Goal: Navigation & Orientation: Find specific page/section

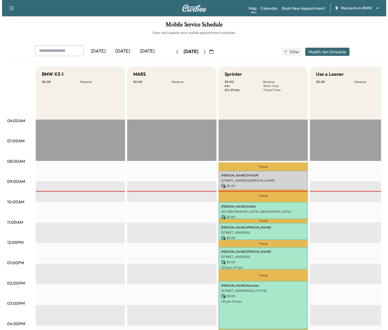
scroll to position [29, 0]
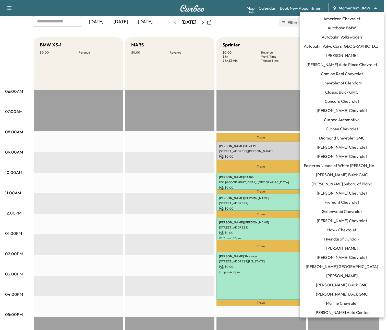
click at [353, 8] on body "Support Log Out Map Beta Calendar Book New Appointment Momentum BMW ******** ​ …" at bounding box center [194, 136] width 388 height 330
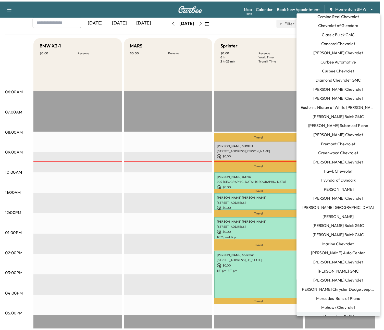
scroll to position [0, 0]
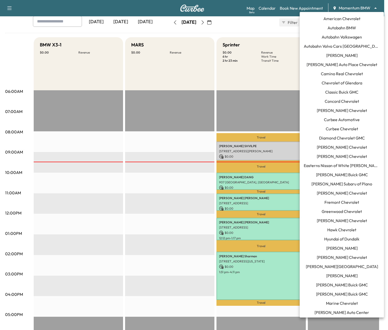
click at [351, 127] on span "Curbee Chevrolet" at bounding box center [342, 129] width 32 height 6
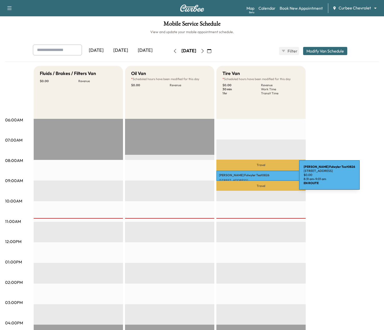
scroll to position [1, 0]
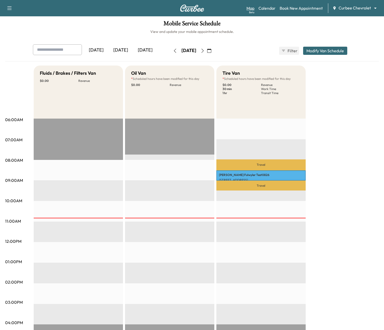
click at [249, 8] on link "Map Beta" at bounding box center [250, 8] width 8 height 6
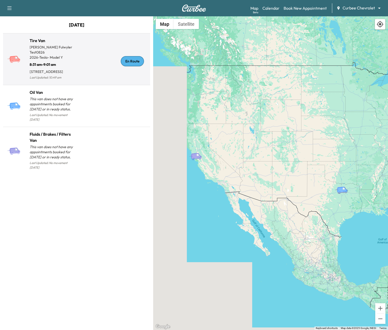
click at [83, 45] on div "En Route" at bounding box center [112, 61] width 71 height 39
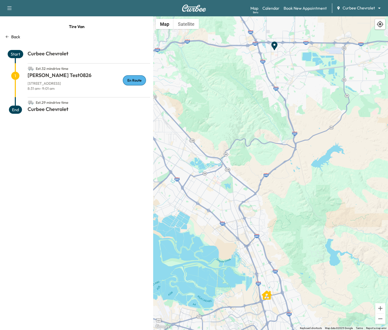
click at [381, 25] on icon at bounding box center [379, 24] width 7 height 7
click at [377, 23] on icon at bounding box center [379, 24] width 7 height 7
click at [379, 23] on icon at bounding box center [379, 24] width 7 height 7
click at [379, 24] on icon at bounding box center [380, 24] width 7 height 7
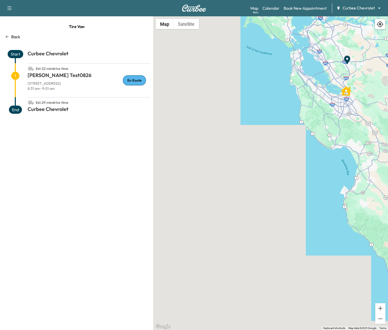
click at [379, 26] on icon at bounding box center [379, 24] width 7 height 7
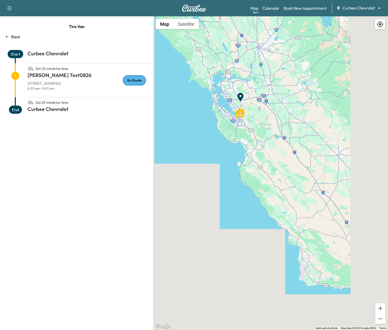
drag, startPoint x: 340, startPoint y: 156, endPoint x: 229, endPoint y: 111, distance: 119.1
click at [192, 103] on div "To activate drag with keyboard, press Alt + Enter. Once in keyboard drag state,…" at bounding box center [270, 173] width 235 height 314
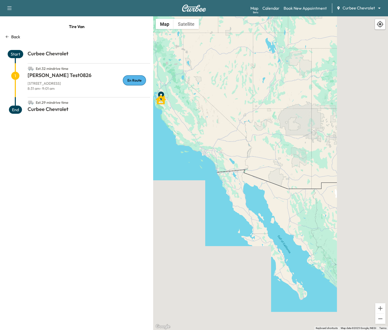
drag, startPoint x: 324, startPoint y: 136, endPoint x: 220, endPoint y: 118, distance: 105.4
click at [220, 118] on div "To activate drag with keyboard, press Alt + Enter. Once in keyboard drag state,…" at bounding box center [270, 173] width 235 height 314
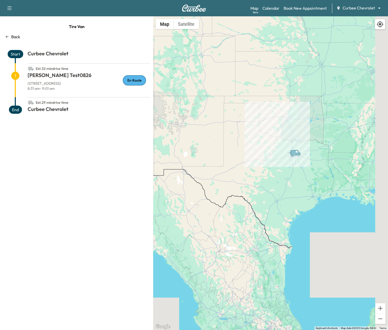
drag, startPoint x: 362, startPoint y: 135, endPoint x: 229, endPoint y: 120, distance: 133.2
click at [229, 120] on div "To activate drag with keyboard, press Alt + Enter. Once in keyboard drag state,…" at bounding box center [270, 173] width 235 height 314
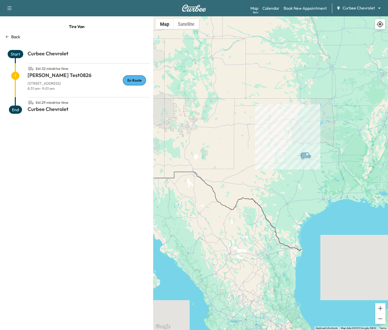
drag, startPoint x: 220, startPoint y: 117, endPoint x: 250, endPoint y: 123, distance: 29.9
click at [250, 123] on div "To activate drag with keyboard, press Alt + Enter. Once in keyboard drag state,…" at bounding box center [270, 173] width 235 height 314
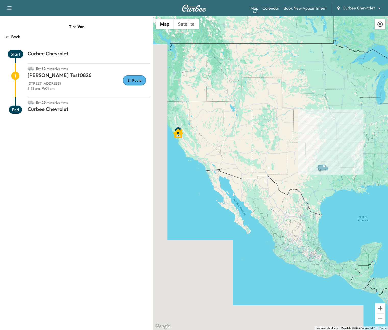
drag, startPoint x: 231, startPoint y: 122, endPoint x: 270, endPoint y: 147, distance: 46.4
click at [270, 147] on div "To activate drag with keyboard, press Alt + Enter. Once in keyboard drag state,…" at bounding box center [270, 173] width 235 height 314
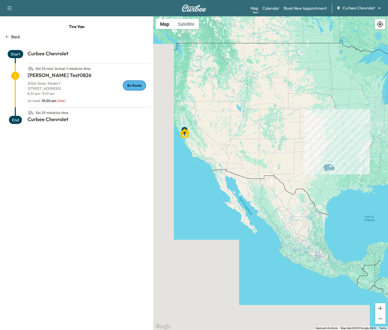
drag, startPoint x: 32, startPoint y: 205, endPoint x: 40, endPoint y: 206, distance: 7.8
click at [32, 205] on div "Tire Van Back Start Curbee Chevrolet Est. 32 min / Actual : 1 min drive time 1 …" at bounding box center [76, 173] width 153 height 314
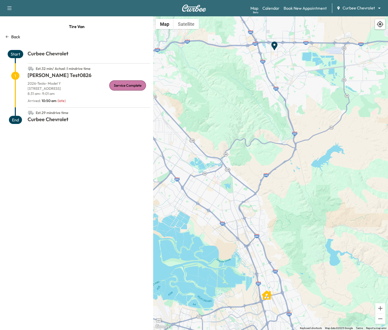
click at [18, 36] on p "Back" at bounding box center [15, 37] width 9 height 6
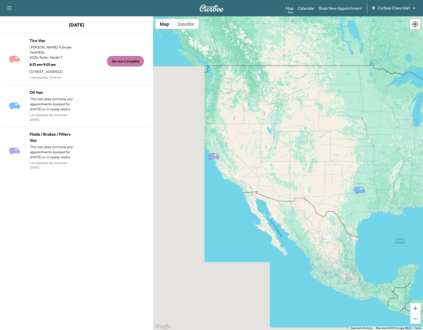
click at [111, 230] on div "August 29, 2025 Tire Van Paul Fulwyler Test0826 2026 - Tesla - Model Y 8:31 am …" at bounding box center [76, 173] width 153 height 314
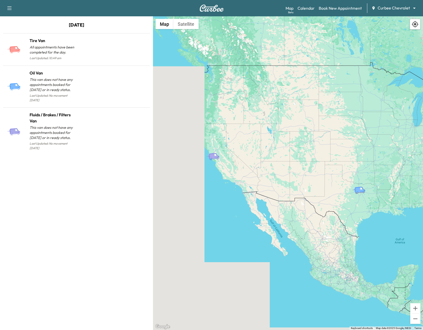
click at [308, 11] on div "Map Beta Calendar Book New Appointment Curbee Chevrolet ******** ​" at bounding box center [352, 8] width 133 height 10
click at [308, 8] on link "Calendar" at bounding box center [306, 8] width 17 height 6
